Goal: Task Accomplishment & Management: Use online tool/utility

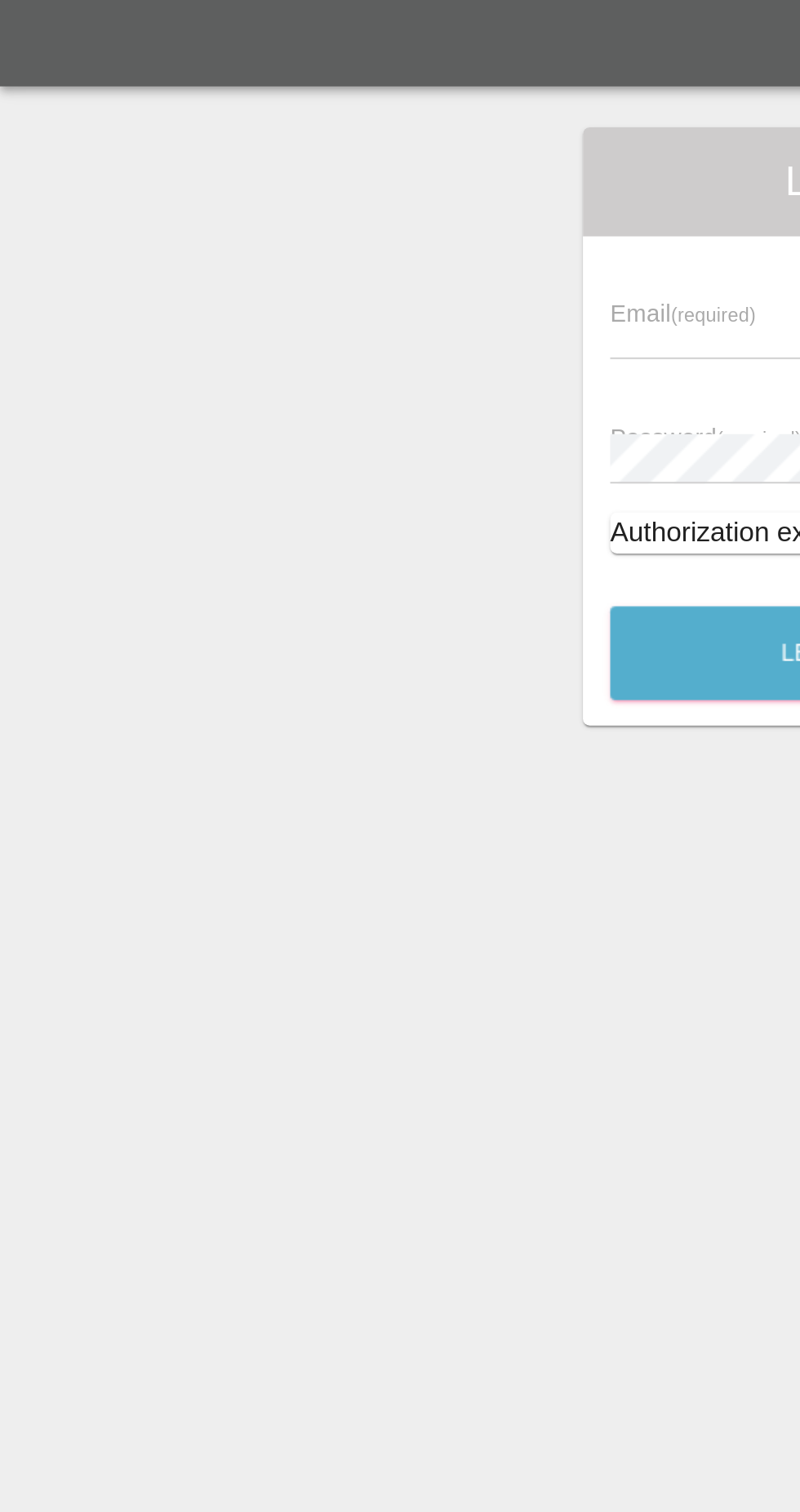
click at [312, 164] on input "text" at bounding box center [387, 172] width 189 height 24
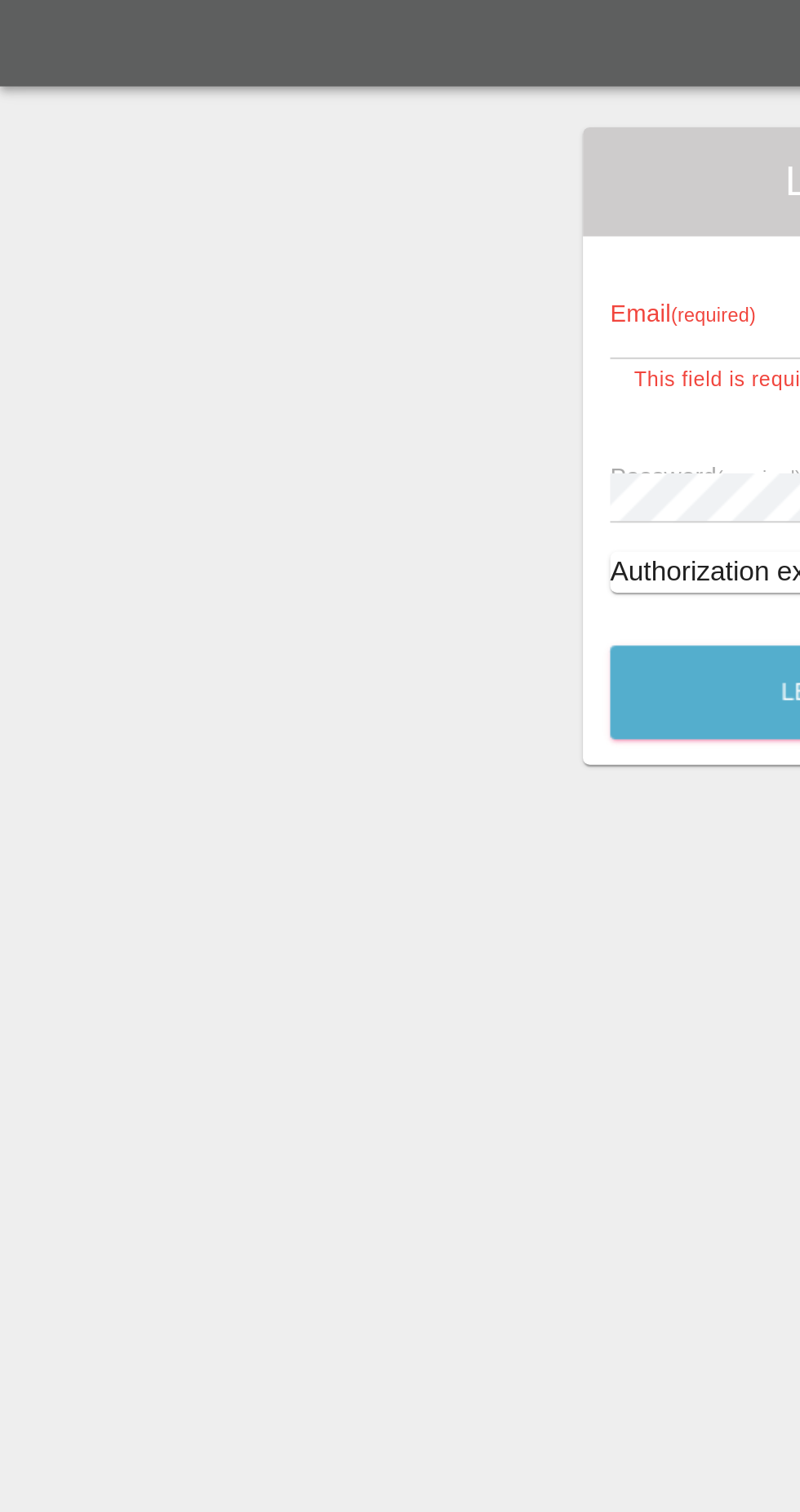
type input "[EMAIL_ADDRESS][DOMAIN_NAME]"
click at [292, 320] on button "Let's Go" at bounding box center [400, 342] width 215 height 45
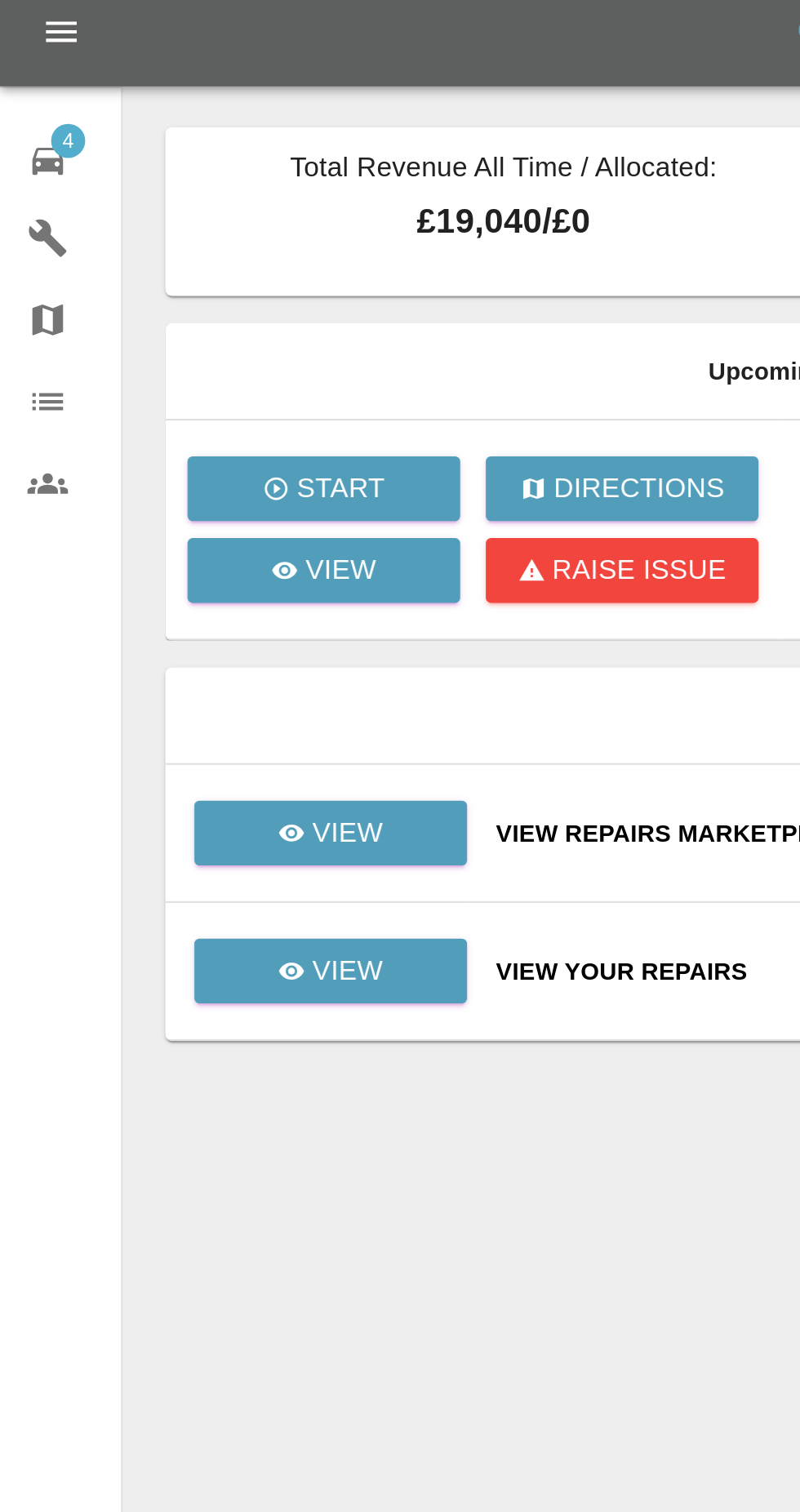
click at [19, 76] on div "4" at bounding box center [35, 86] width 45 height 24
click at [173, 462] on link "View" at bounding box center [158, 475] width 131 height 31
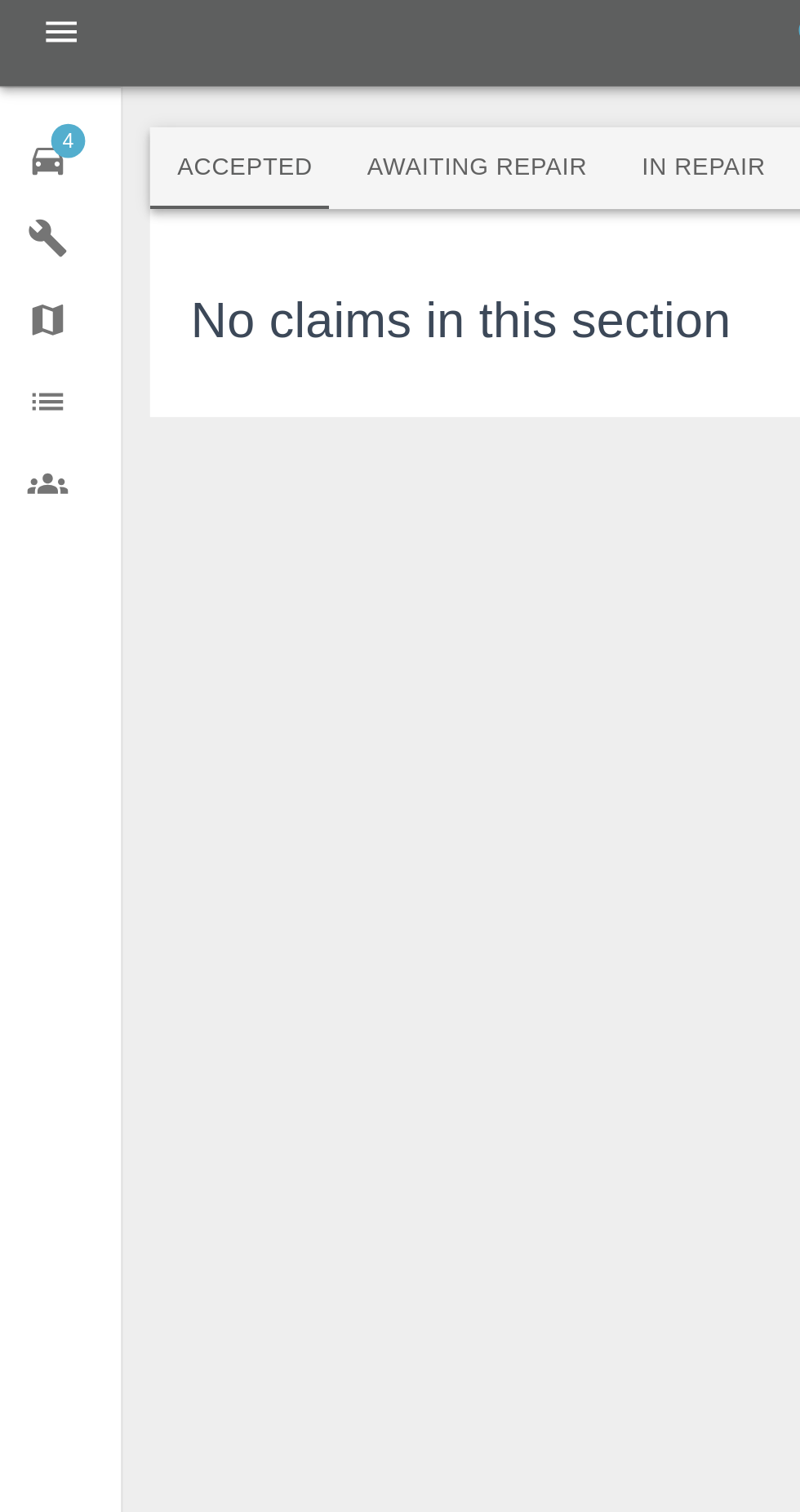
click at [18, 71] on link "4 Repair home" at bounding box center [29, 85] width 58 height 39
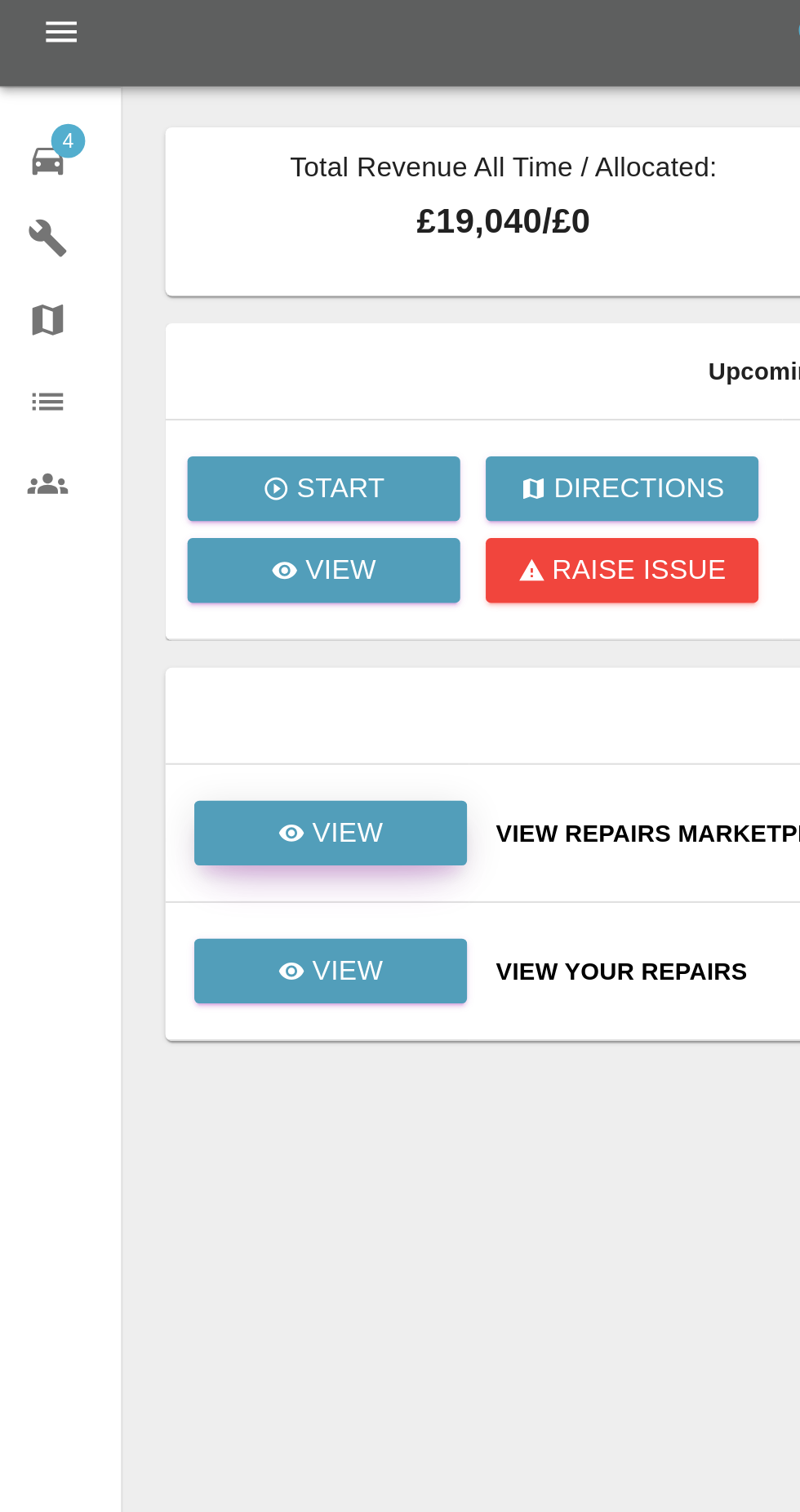
click at [167, 417] on p "View" at bounding box center [166, 409] width 34 height 19
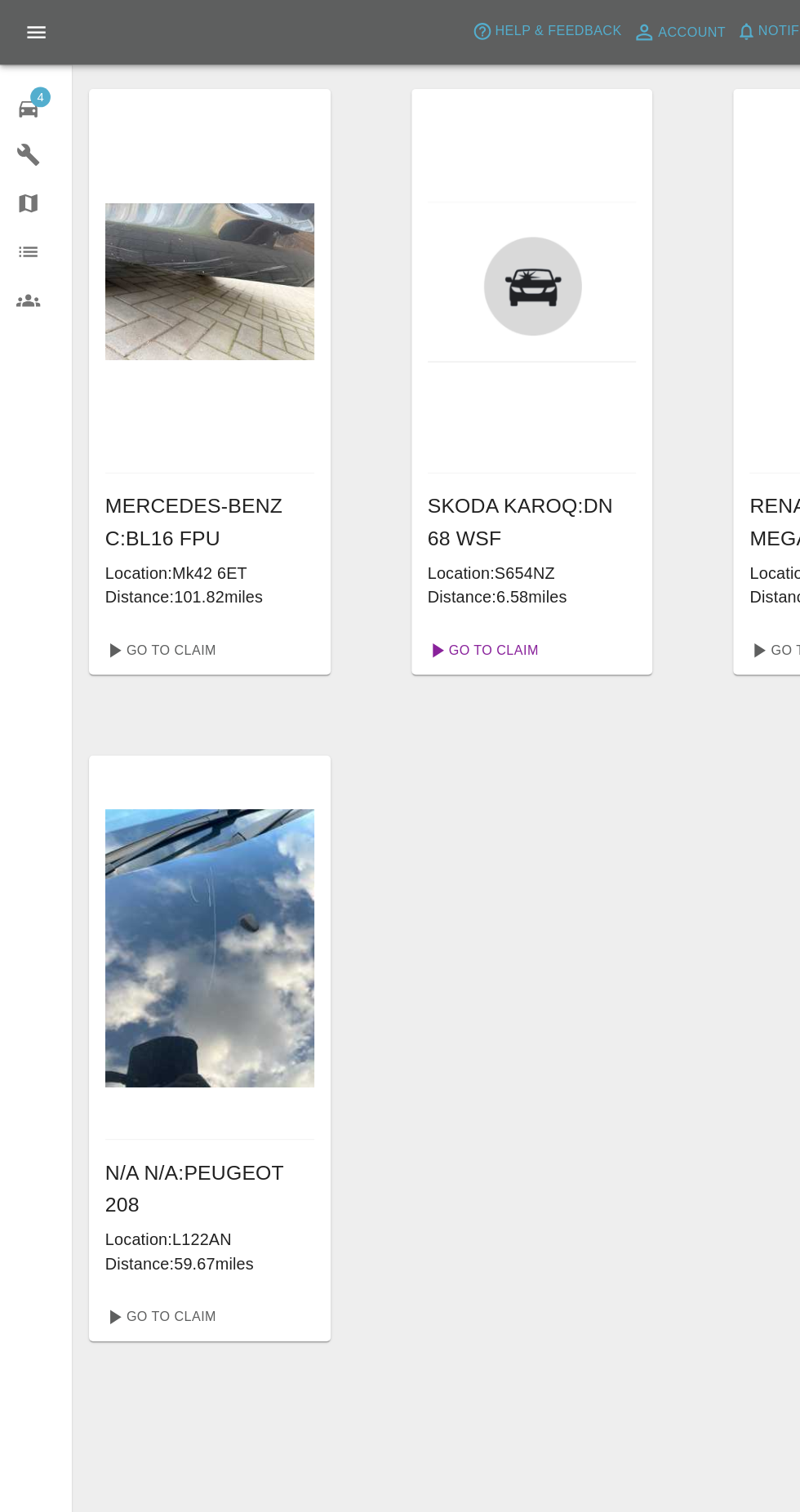
click at [388, 525] on link "Go To Claim" at bounding box center [389, 525] width 100 height 26
click at [135, 1057] on link "Go To Claim" at bounding box center [128, 1063] width 100 height 26
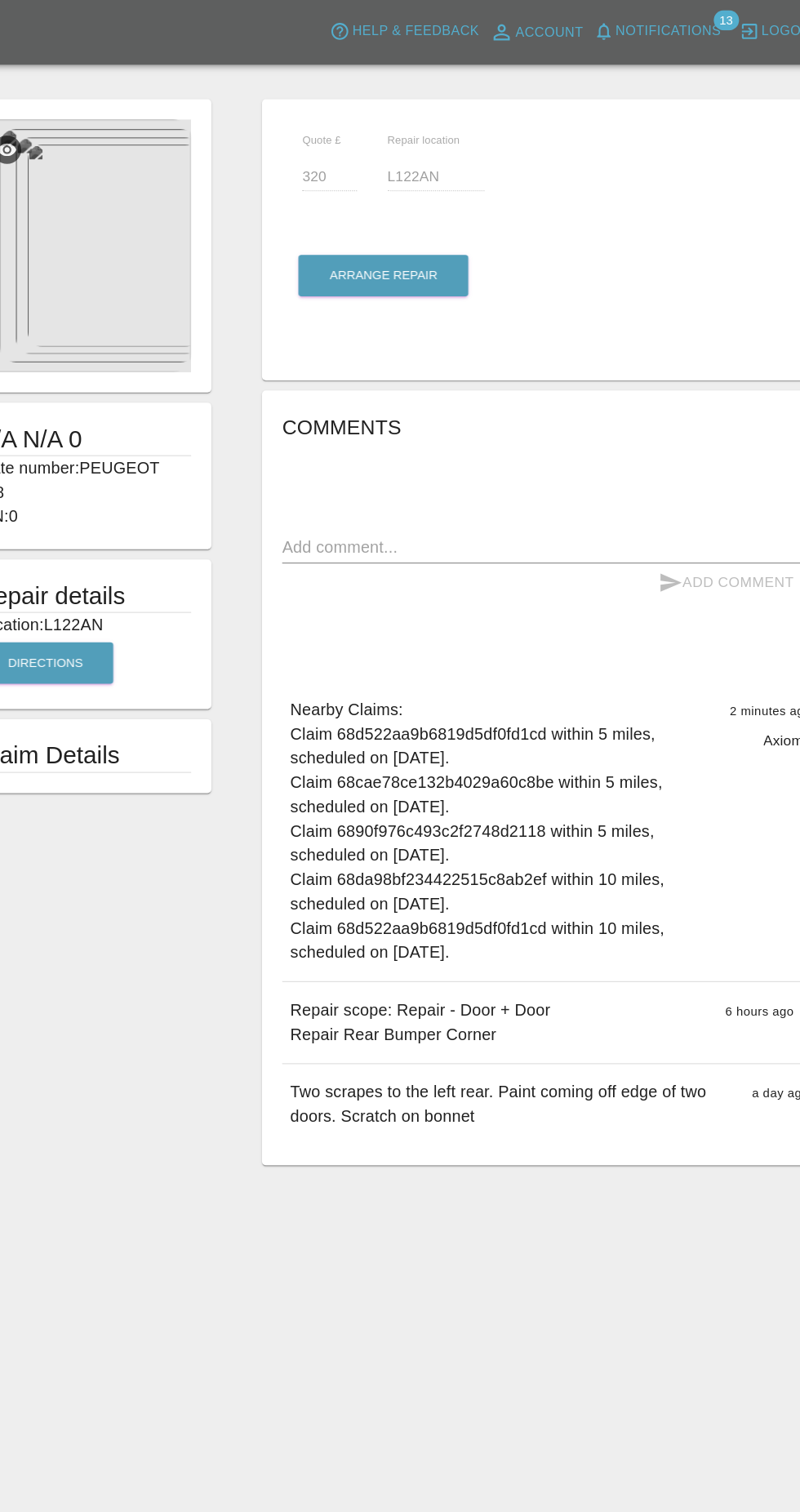
click at [182, 228] on img at bounding box center [183, 199] width 174 height 204
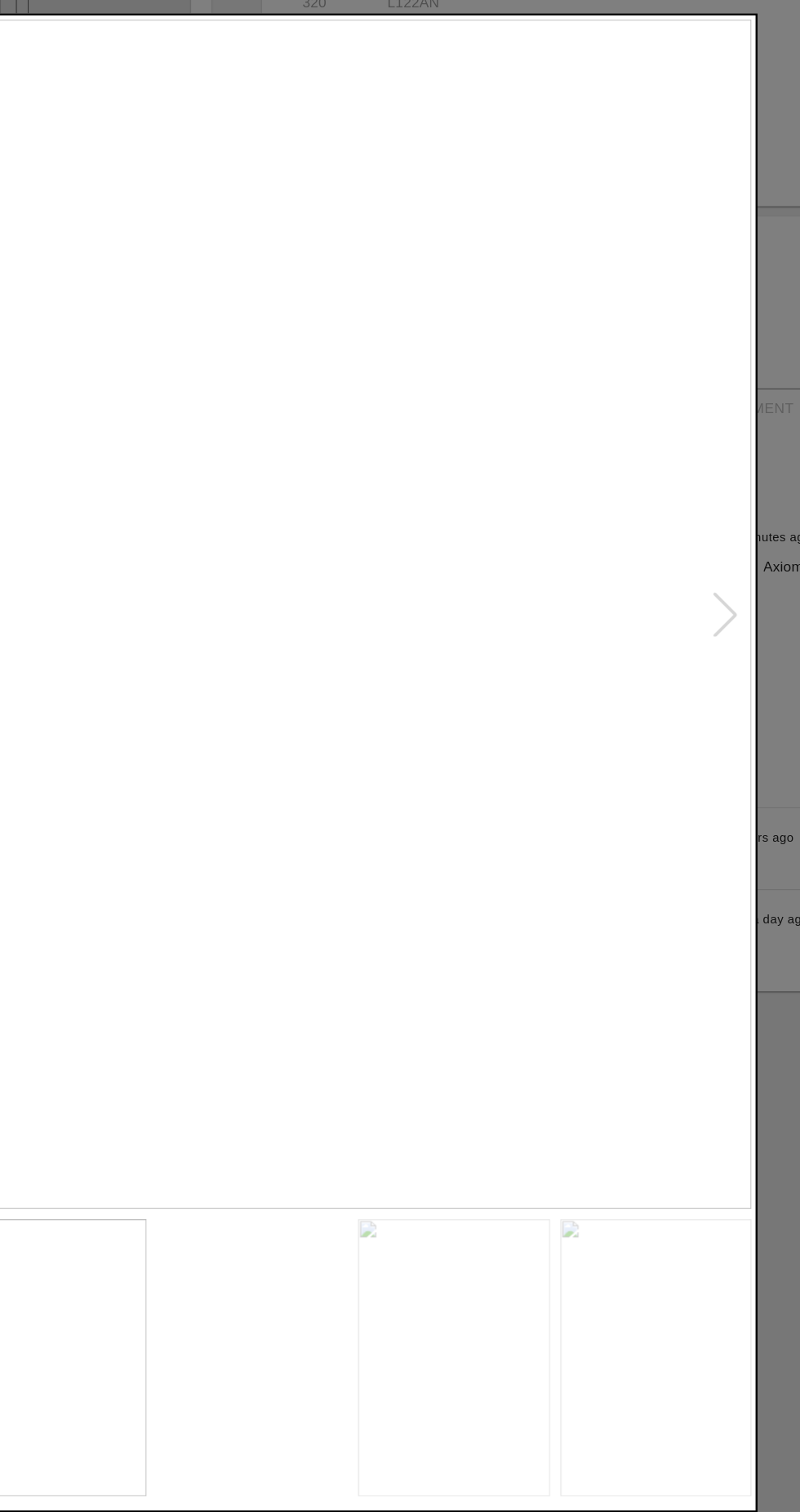
click at [650, 1195] on img at bounding box center [645, 1236] width 155 height 224
click at [507, 1208] on img at bounding box center [482, 1236] width 155 height 224
click at [329, 1213] on img at bounding box center [318, 1236] width 155 height 224
click at [190, 1226] on img at bounding box center [155, 1236] width 155 height 224
click at [742, 711] on div at bounding box center [400, 756] width 800 height 1512
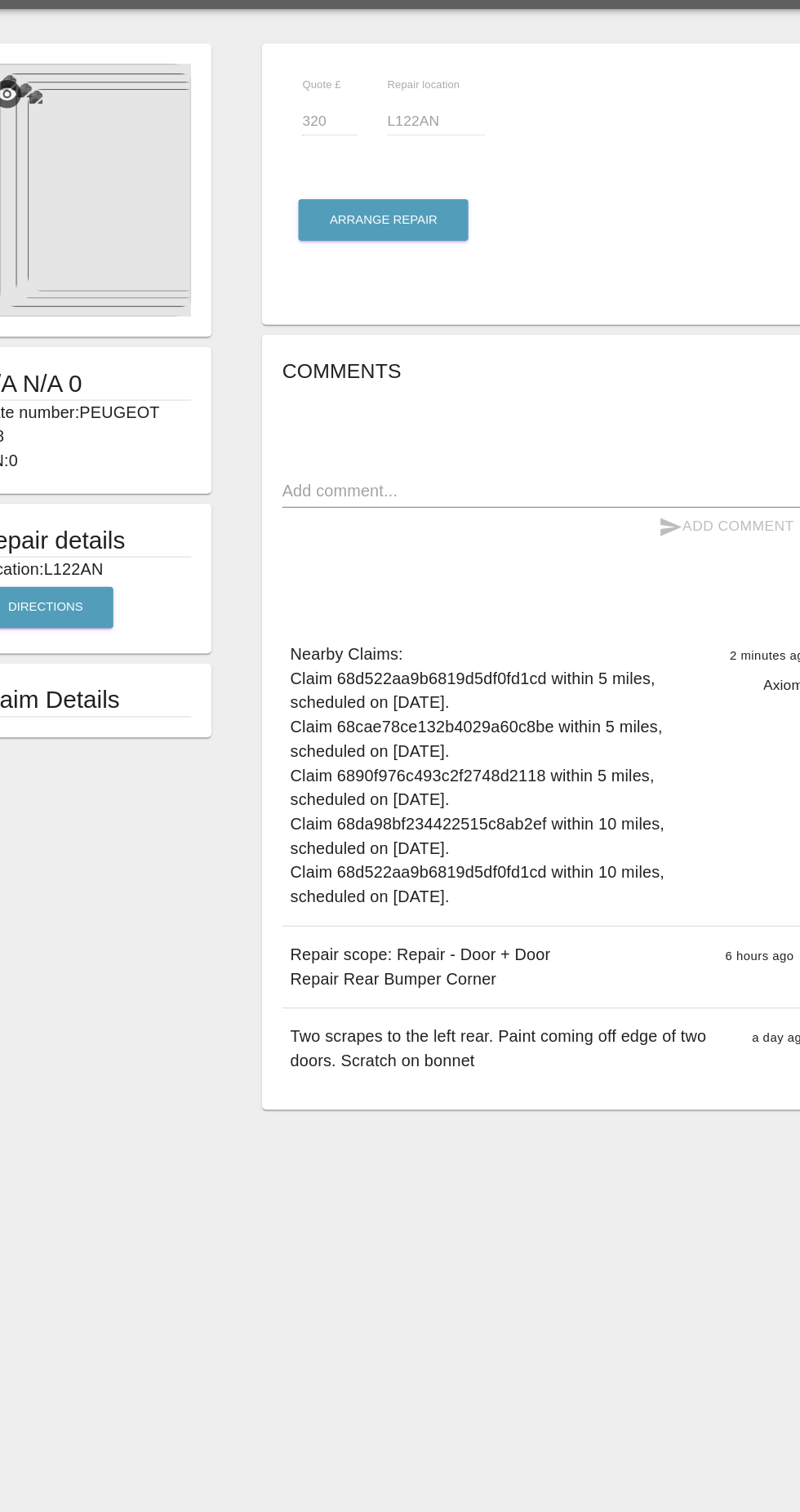
click at [180, 267] on img at bounding box center [183, 199] width 174 height 204
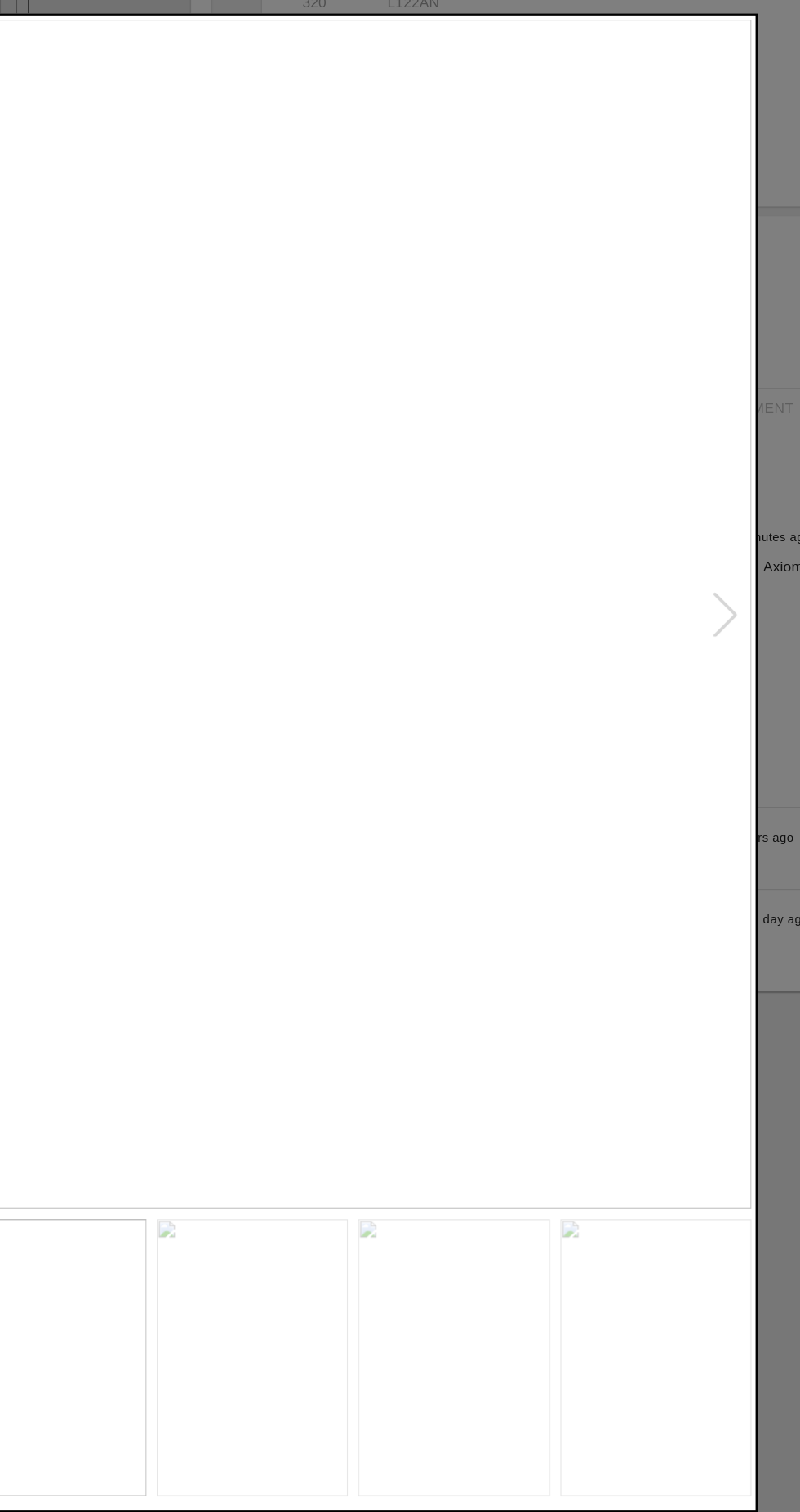
click at [731, 899] on div at bounding box center [400, 756] width 800 height 1512
